Goal: Information Seeking & Learning: Learn about a topic

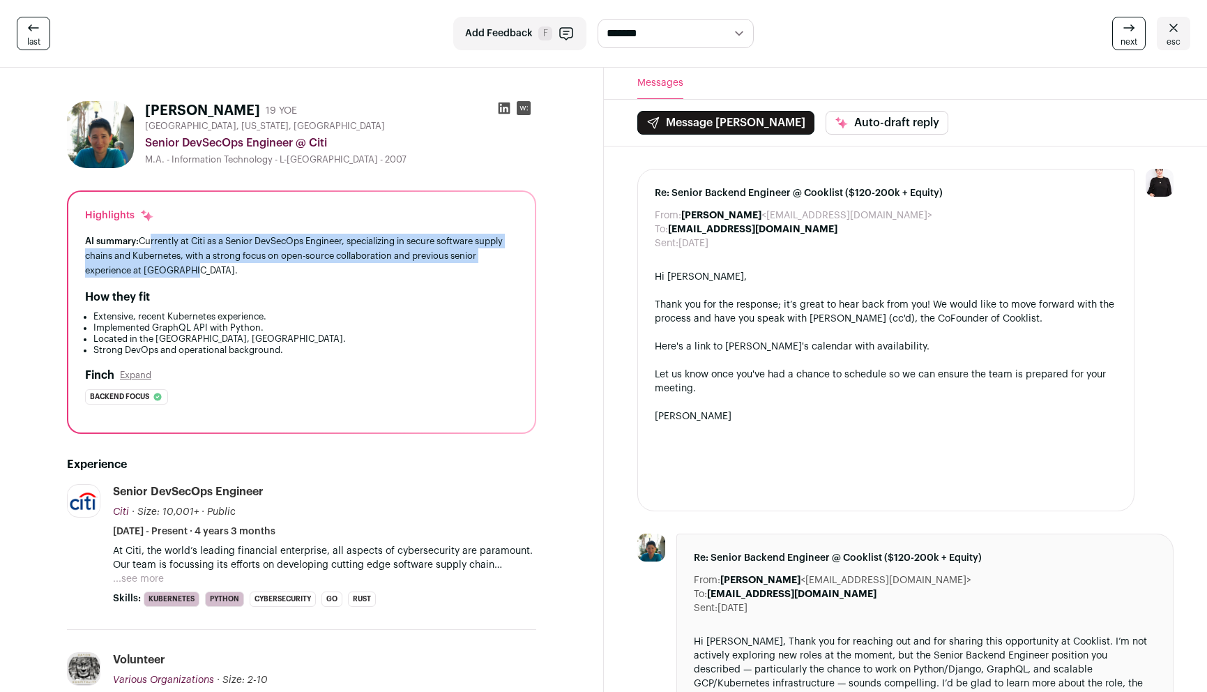
drag, startPoint x: 146, startPoint y: 238, endPoint x: 237, endPoint y: 278, distance: 99.3
click at [237, 278] on div "Highlights AI summary: Currently at Citi as a Senior DevSecOps Engineer, specia…" at bounding box center [301, 312] width 466 height 241
drag, startPoint x: 215, startPoint y: 241, endPoint x: 259, endPoint y: 266, distance: 51.2
click at [259, 266] on div "AI summary: Currently at Citi as a Senior DevSecOps Engineer, specializing in s…" at bounding box center [301, 256] width 433 height 44
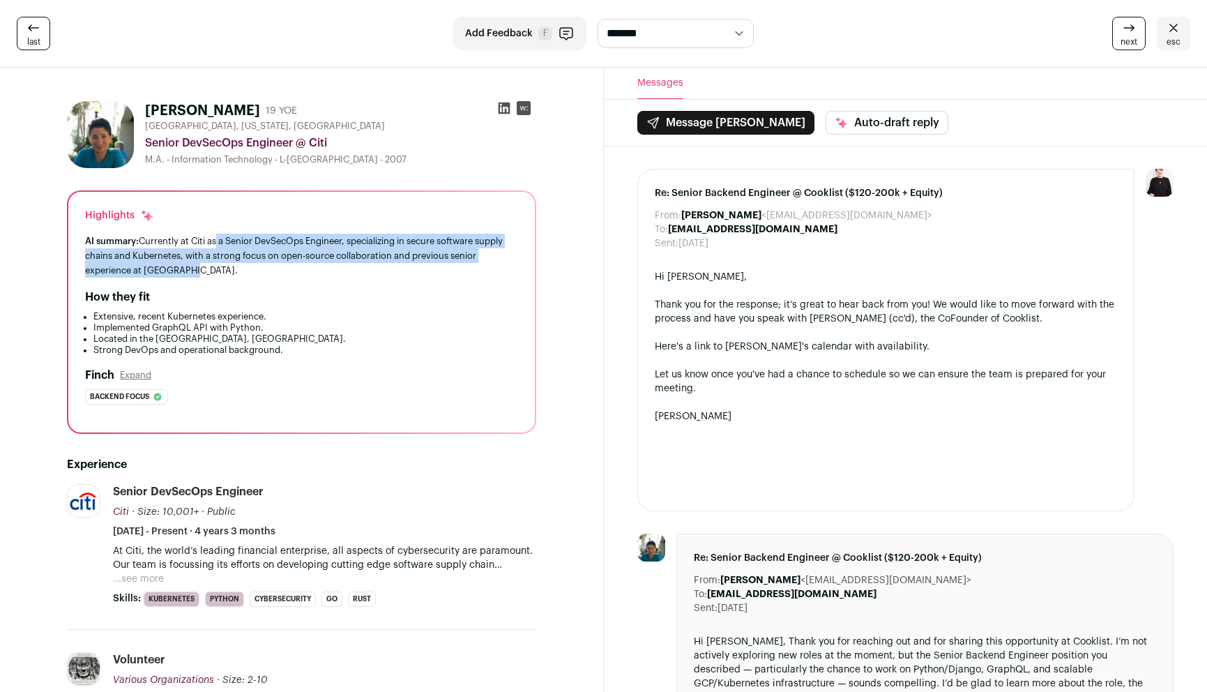
click at [259, 266] on div "AI summary: Currently at Citi as a Senior DevSecOps Engineer, specializing in s…" at bounding box center [301, 256] width 433 height 44
drag, startPoint x: 135, startPoint y: 253, endPoint x: 163, endPoint y: 267, distance: 31.2
click at [163, 267] on div "AI summary: Currently at Citi as a Senior DevSecOps Engineer, specializing in s…" at bounding box center [301, 256] width 433 height 44
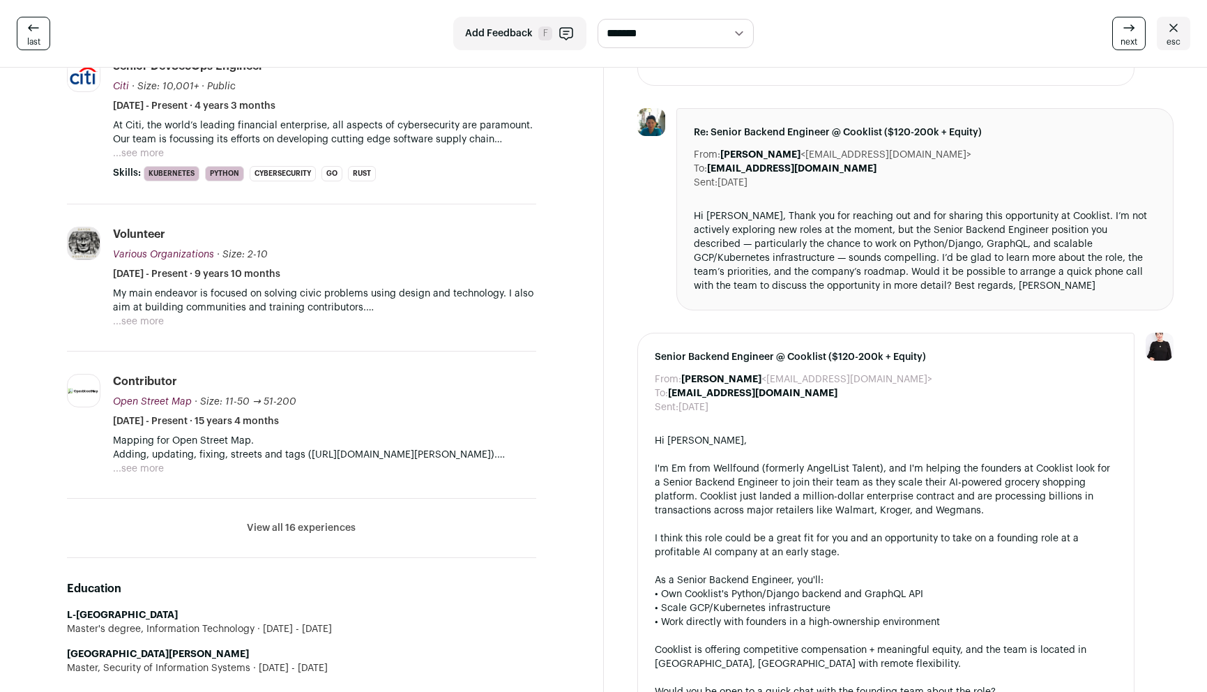
scroll to position [429, 0]
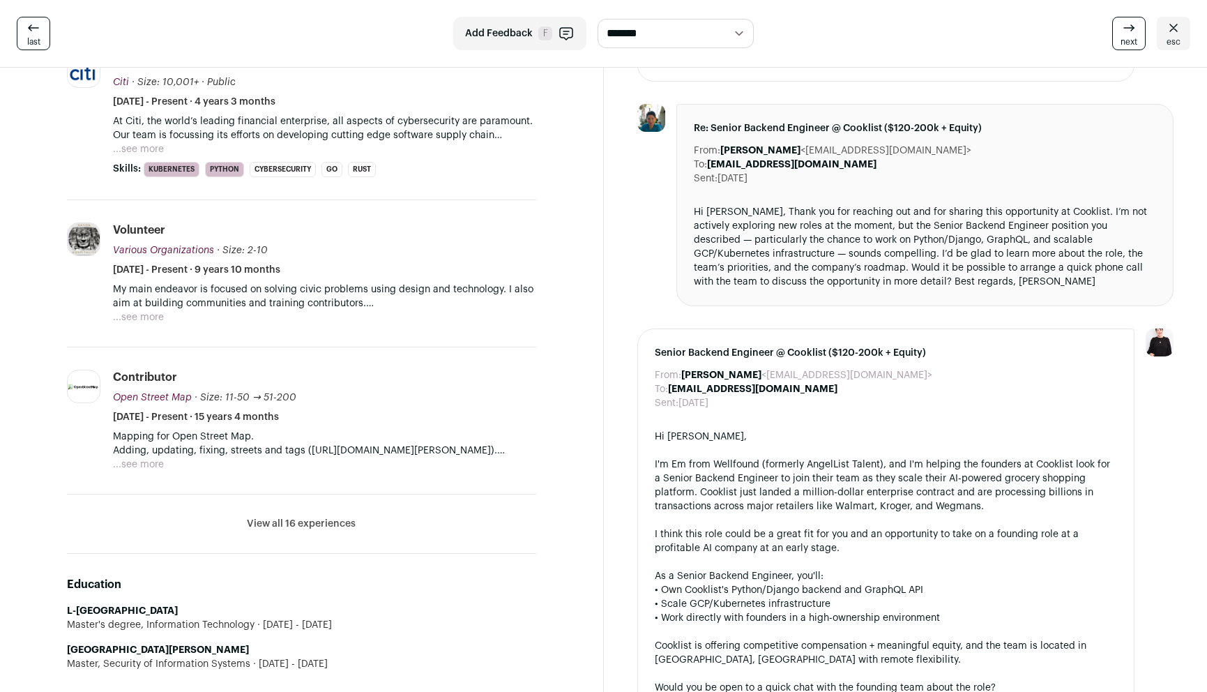
click at [336, 528] on button "View all 16 experiences" at bounding box center [301, 524] width 109 height 14
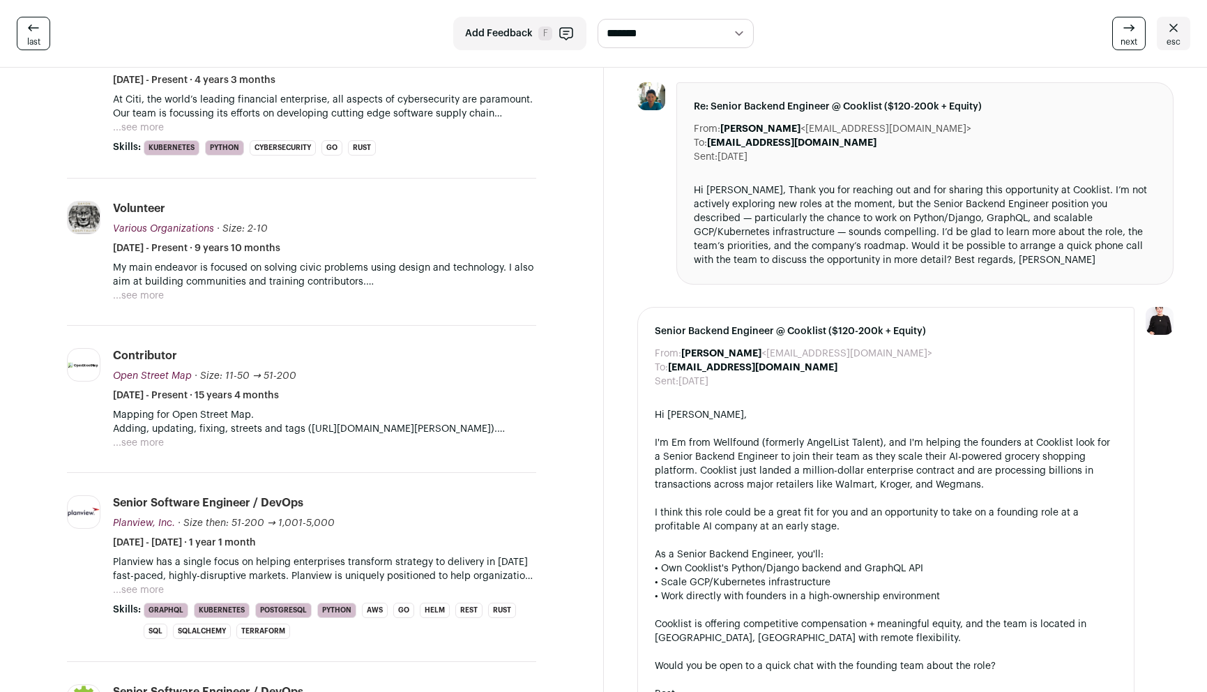
scroll to position [452, 0]
click at [135, 294] on button "...see more" at bounding box center [138, 295] width 51 height 14
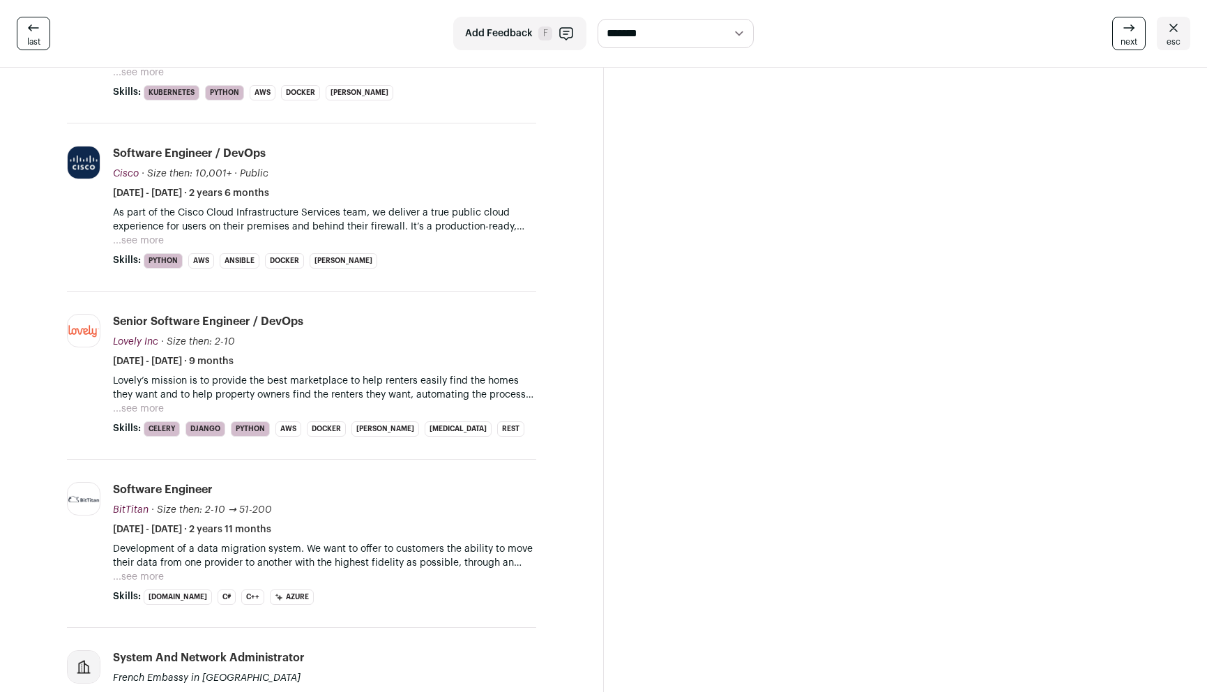
scroll to position [1543, 0]
click at [153, 240] on button "...see more" at bounding box center [138, 239] width 51 height 14
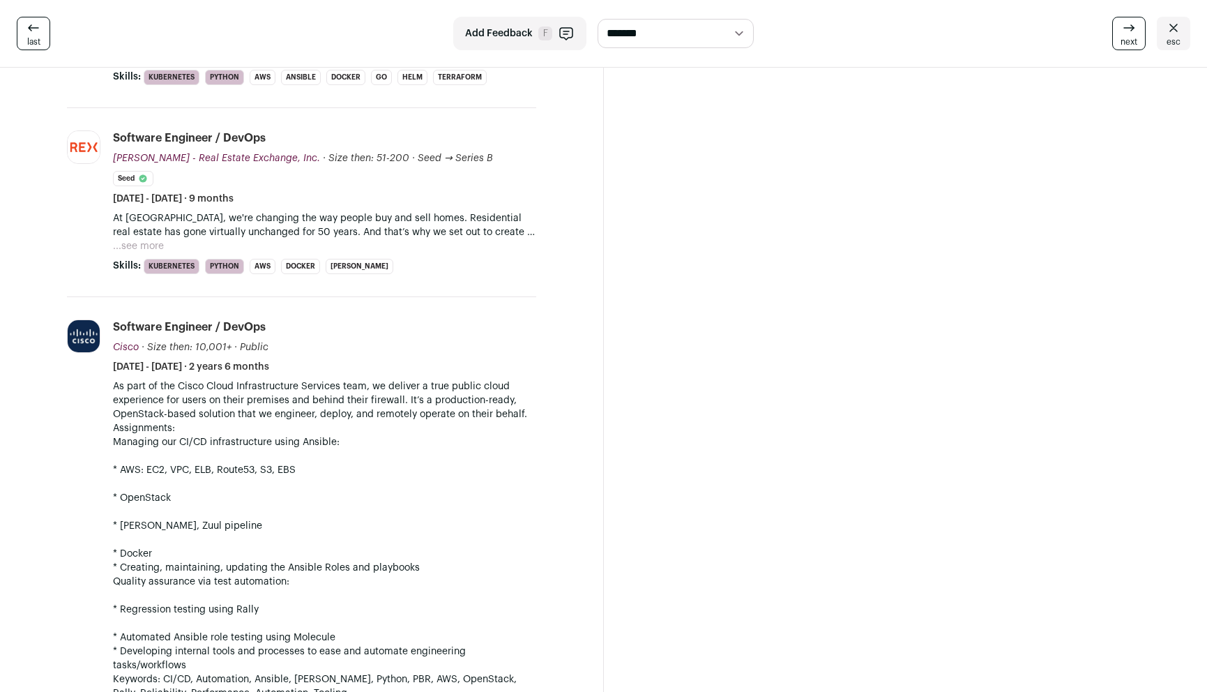
scroll to position [1360, 0]
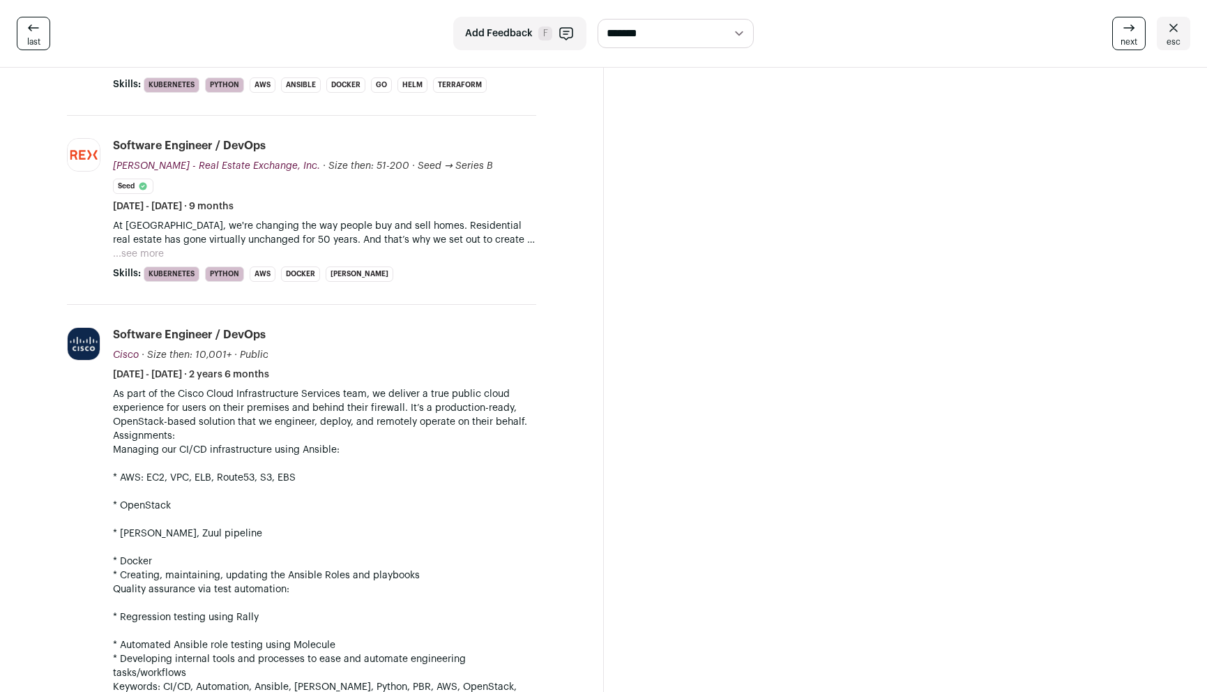
click at [143, 251] on button "...see more" at bounding box center [138, 254] width 51 height 14
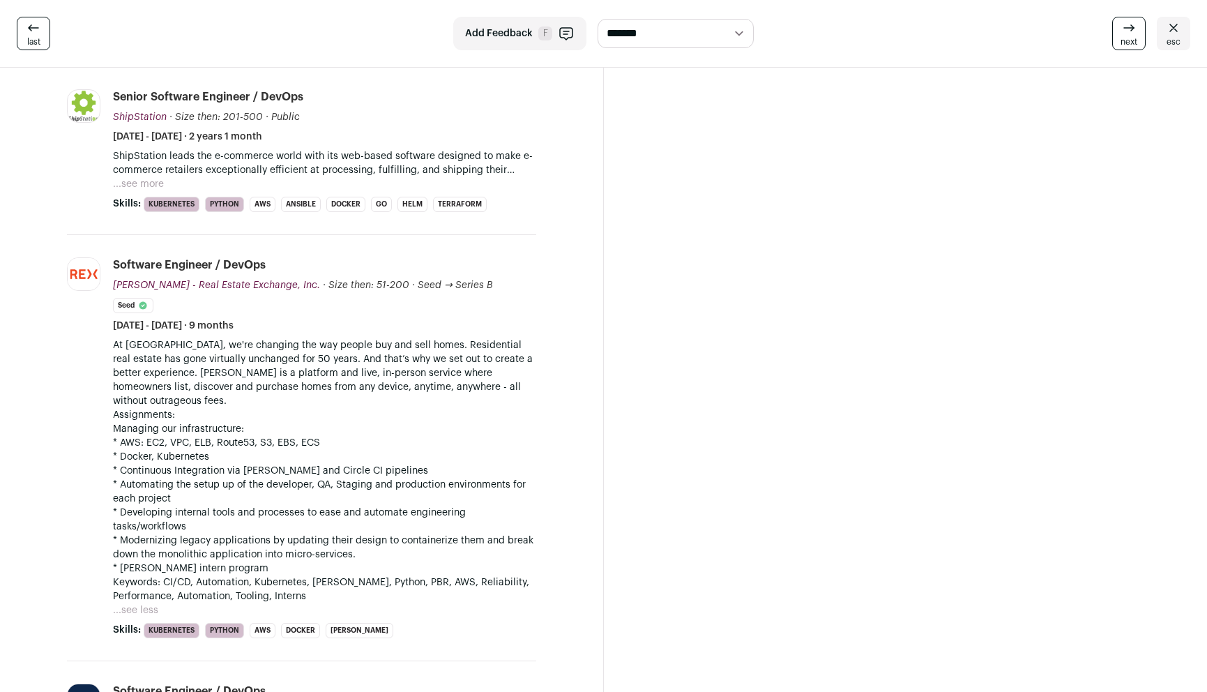
scroll to position [1215, 0]
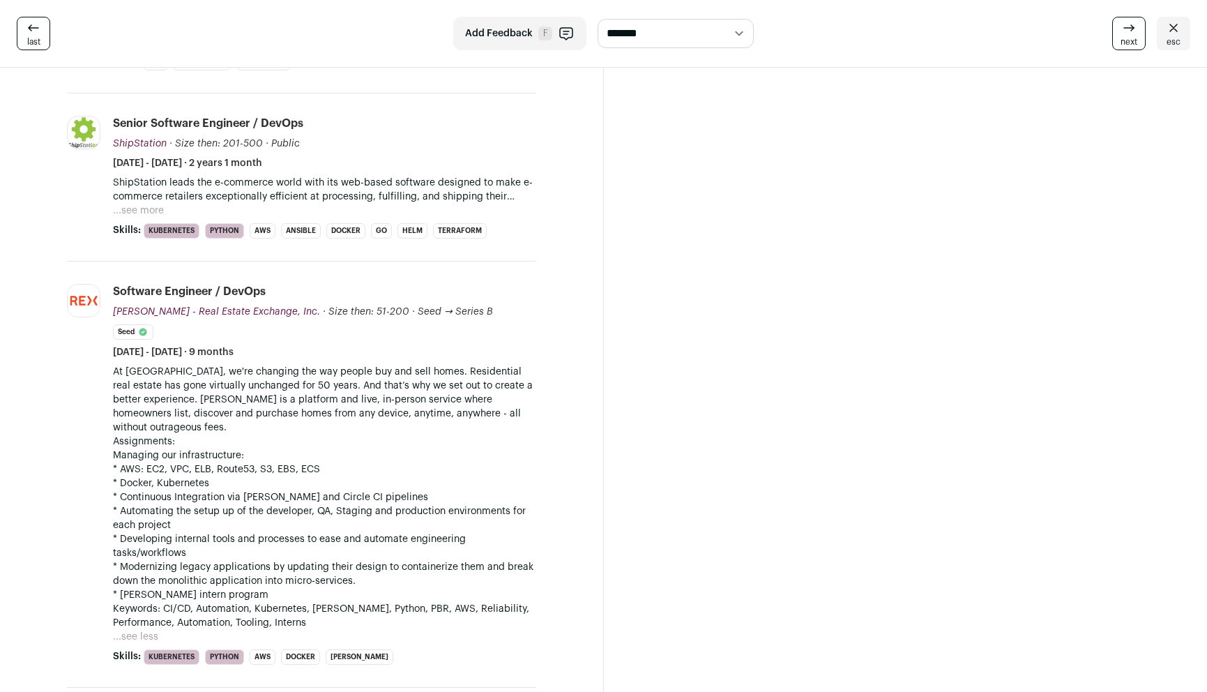
click at [146, 206] on button "...see more" at bounding box center [138, 211] width 51 height 14
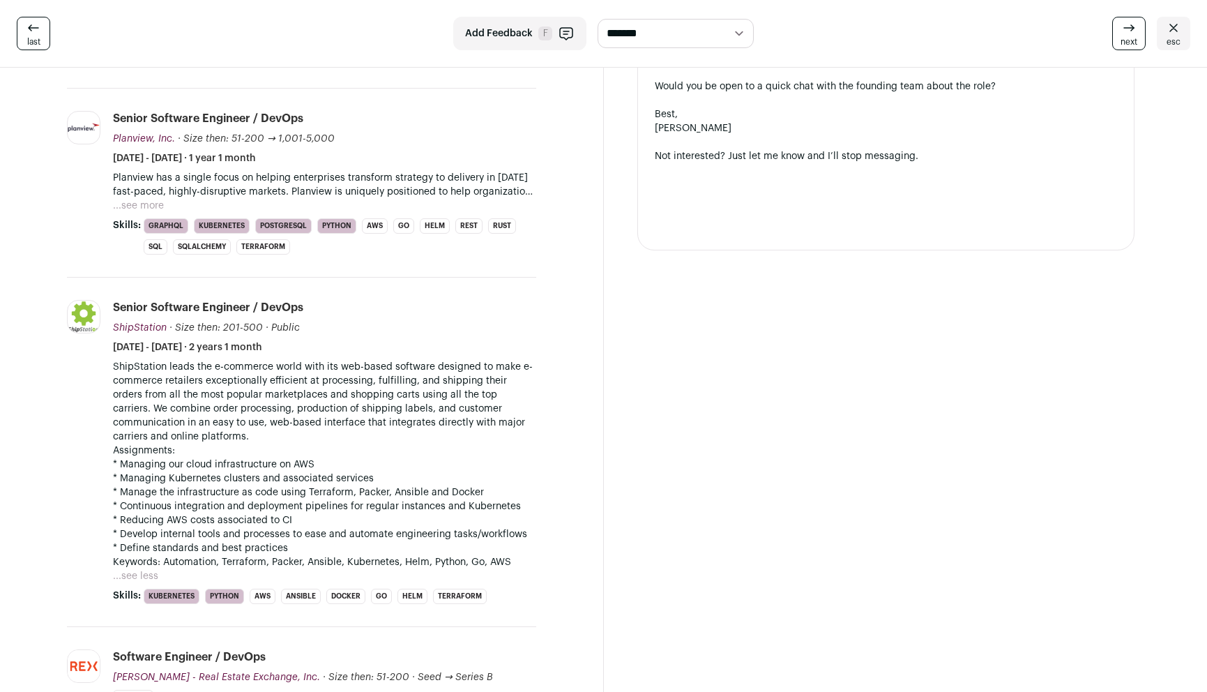
scroll to position [1028, 0]
click at [154, 208] on button "...see more" at bounding box center [138, 208] width 51 height 14
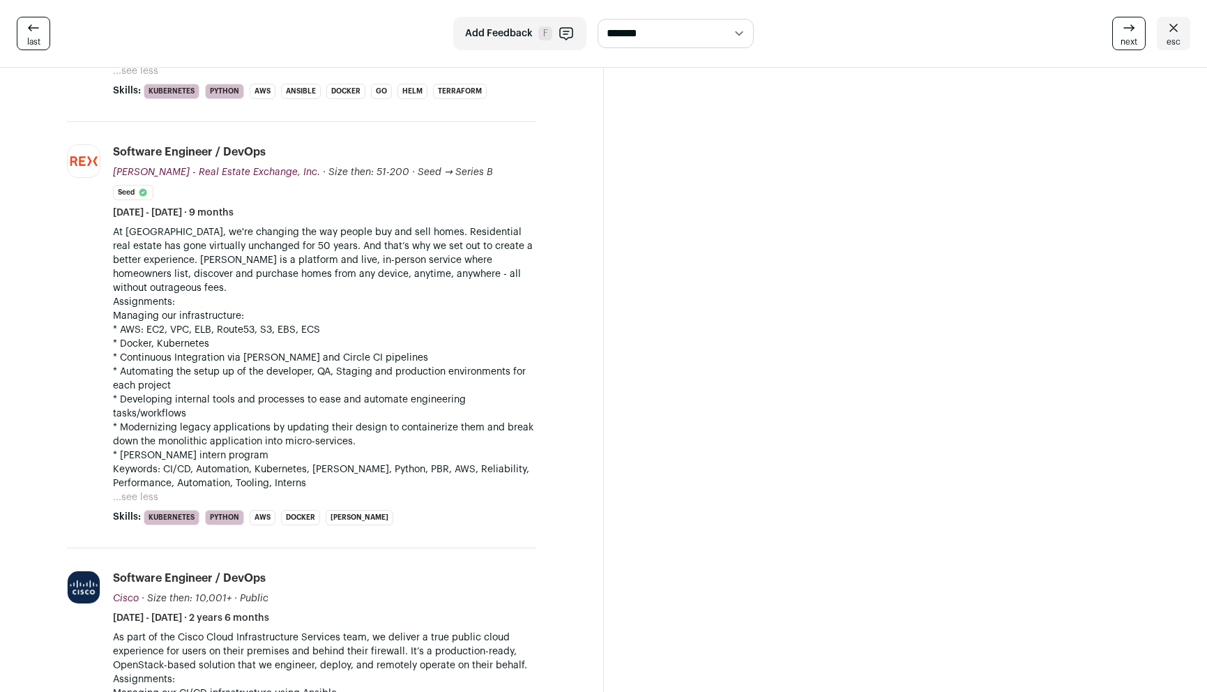
scroll to position [1843, 0]
click at [198, 252] on p "At [GEOGRAPHIC_DATA], we're changing the way people buy and sell homes. Residen…" at bounding box center [324, 260] width 423 height 70
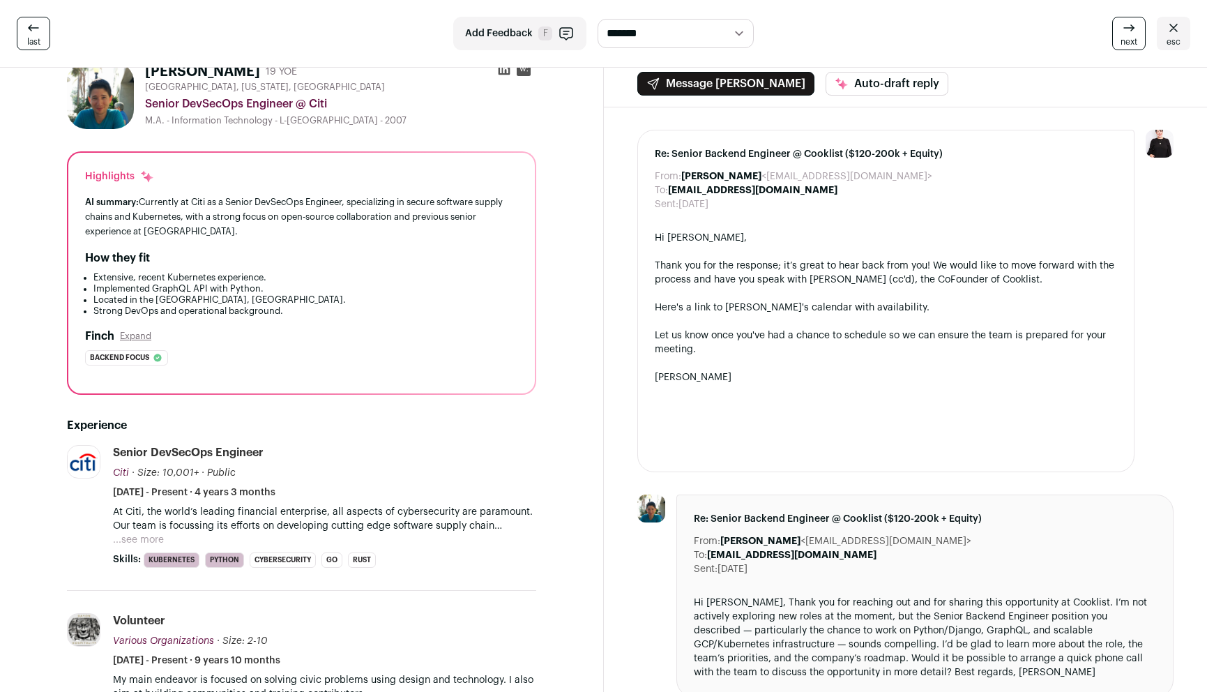
scroll to position [0, 0]
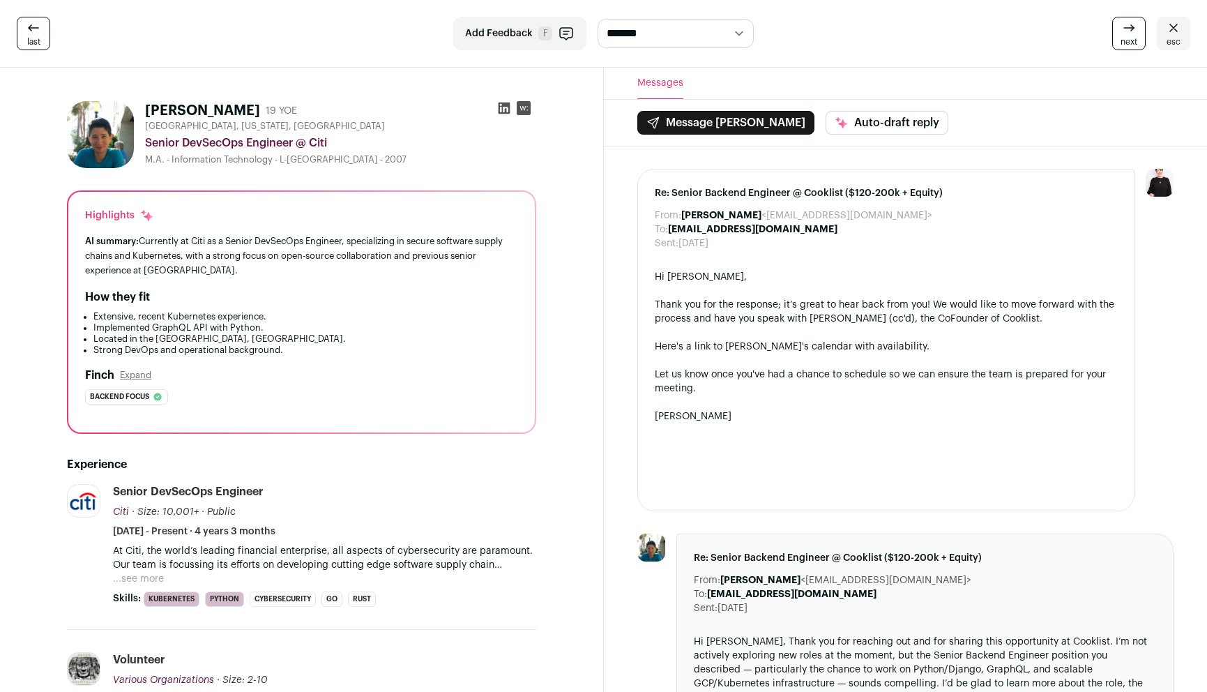
click at [502, 109] on icon at bounding box center [504, 108] width 14 height 14
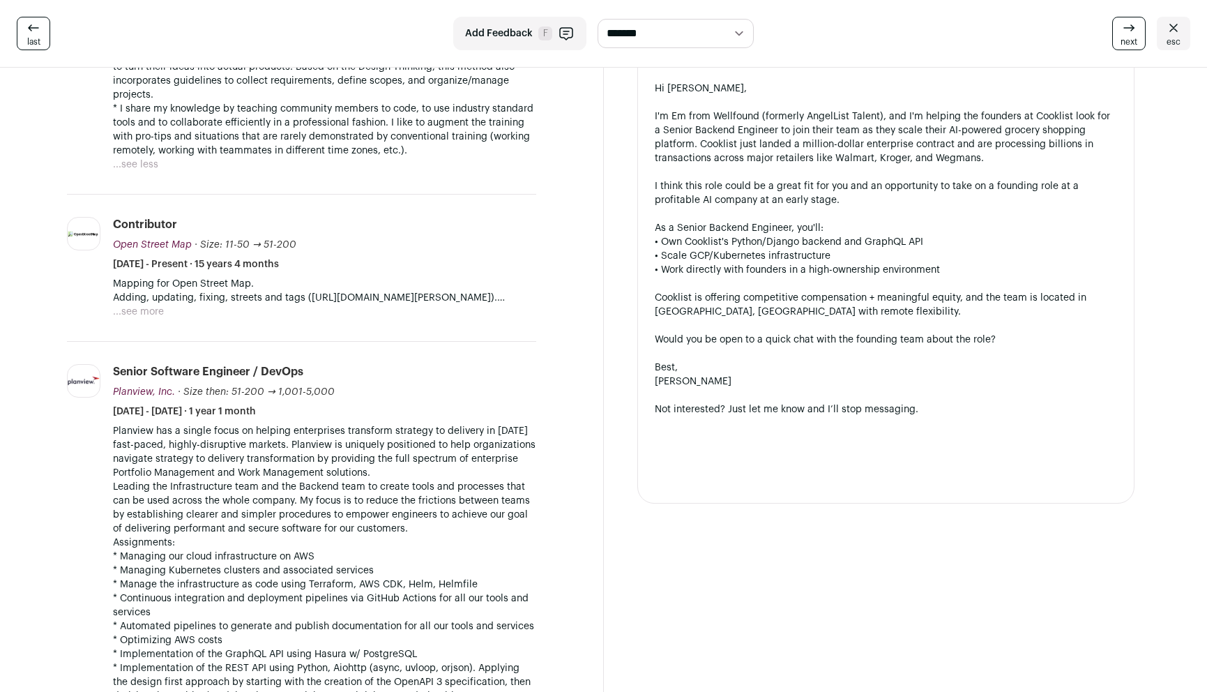
scroll to position [807, 0]
